Goal: Task Accomplishment & Management: Manage account settings

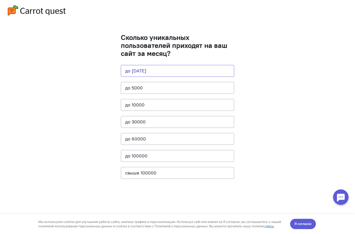
click at [160, 70] on button "до [DATE]" at bounding box center [177, 71] width 113 height 12
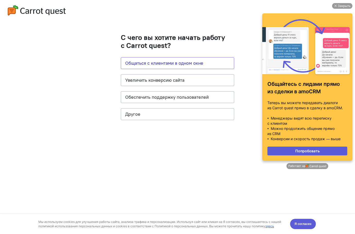
click at [205, 64] on button "Общаться с клиентами в одном окне" at bounding box center [177, 63] width 113 height 12
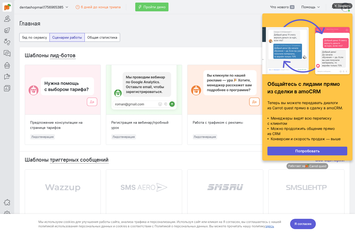
click at [339, 6] on div "Закрыть" at bounding box center [343, 6] width 13 height 6
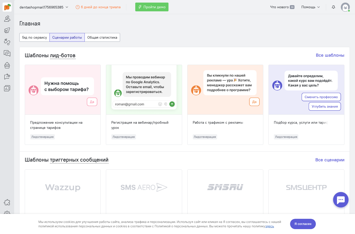
click at [343, 8] on img at bounding box center [344, 7] width 9 height 9
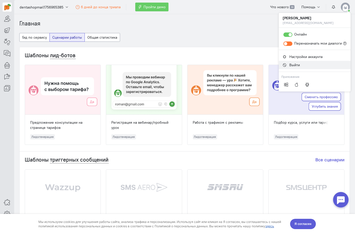
click at [303, 64] on link "Выйти" at bounding box center [314, 65] width 72 height 8
